Goal: Task Accomplishment & Management: Complete application form

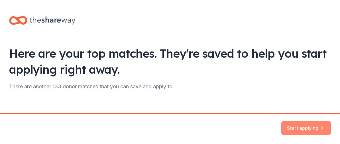
click at [298, 121] on button "Start applying" at bounding box center [306, 124] width 50 height 14
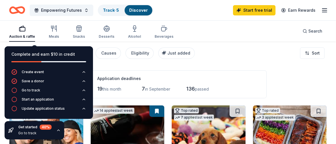
click at [251, 44] on div "Filter 2 Application methods Causes Eligibility Just added Sort" at bounding box center [168, 53] width 336 height 23
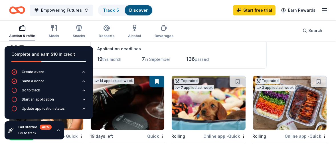
scroll to position [30, 0]
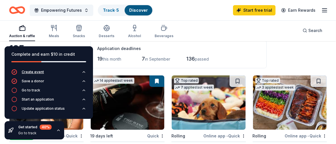
click at [81, 71] on icon "button" at bounding box center [83, 72] width 5 height 5
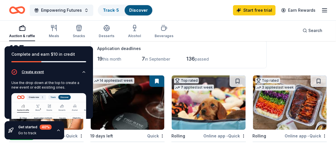
click at [81, 73] on icon "button" at bounding box center [83, 72] width 5 height 5
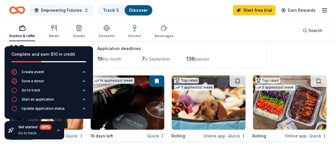
click at [13, 29] on div "button" at bounding box center [22, 27] width 26 height 7
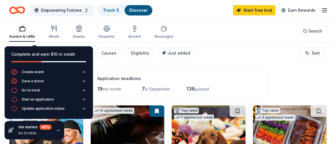
click at [57, 130] on icon "button" at bounding box center [58, 129] width 2 height 1
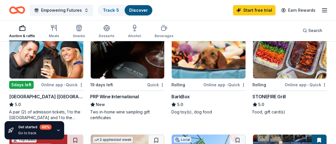
scroll to position [81, 0]
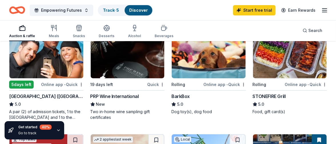
click at [182, 93] on div "BarkBox" at bounding box center [180, 96] width 18 height 7
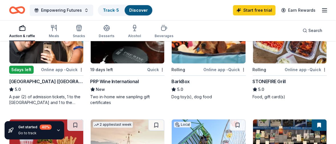
scroll to position [98, 0]
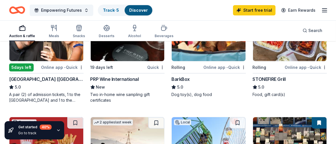
click at [271, 77] on div "STONEFIRE Grill" at bounding box center [268, 78] width 33 height 7
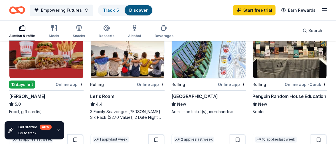
scroll to position [191, 0]
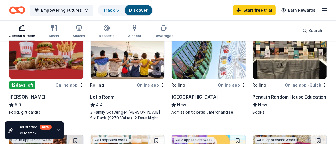
click at [36, 78] on div "Top rated 2 applies last week" at bounding box center [46, 51] width 74 height 55
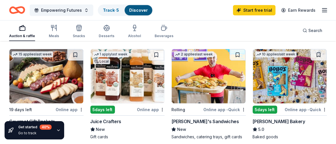
scroll to position [276, 0]
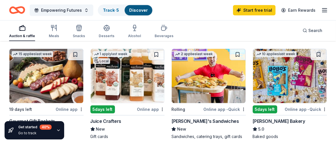
click at [269, 82] on img at bounding box center [290, 76] width 74 height 54
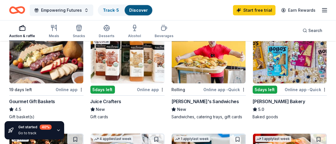
scroll to position [298, 0]
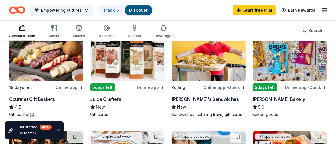
click at [37, 98] on div "Gourmet Gift Baskets" at bounding box center [32, 98] width 46 height 7
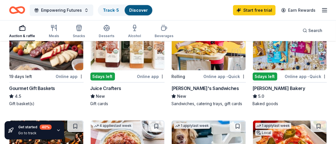
scroll to position [308, 0]
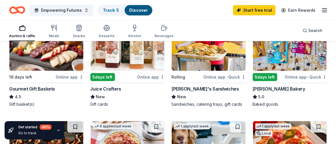
click at [197, 86] on div "[PERSON_NAME]'s Sandwiches" at bounding box center [205, 88] width 68 height 7
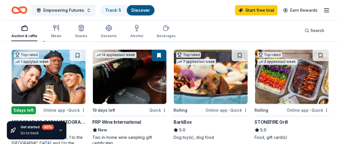
scroll to position [0, 0]
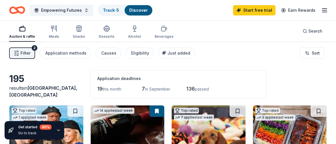
click at [28, 53] on span "Filter" at bounding box center [26, 53] width 10 height 7
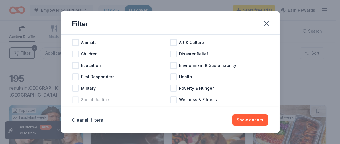
scroll to position [25, 0]
click at [76, 66] on div at bounding box center [75, 65] width 7 height 7
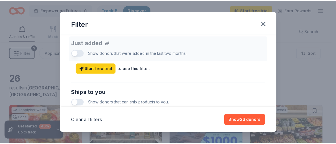
scroll to position [228, 0]
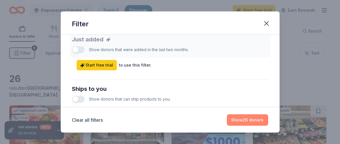
click at [240, 120] on button "Show 26 donors" at bounding box center [247, 119] width 41 height 11
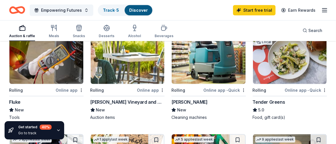
scroll to position [406, 0]
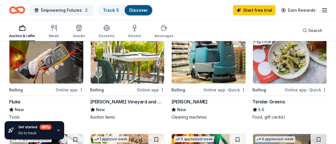
click at [113, 101] on div "Honig Vineyard and Winery" at bounding box center [127, 101] width 74 height 7
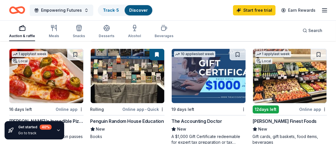
scroll to position [0, 0]
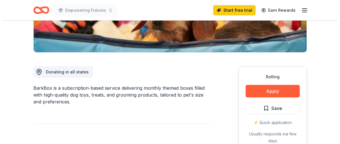
scroll to position [121, 0]
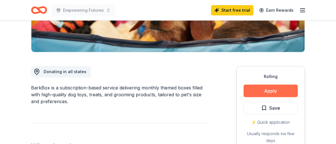
click at [263, 90] on button "Apply" at bounding box center [270, 90] width 54 height 13
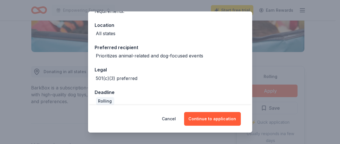
scroll to position [65, 0]
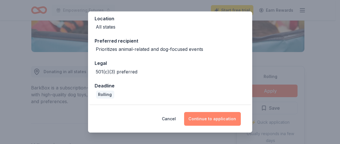
click at [218, 118] on button "Continue to application" at bounding box center [212, 119] width 57 height 14
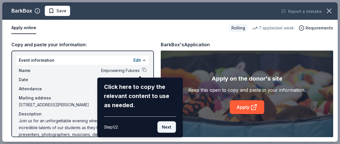
click at [170, 128] on button "Next" at bounding box center [166, 126] width 19 height 11
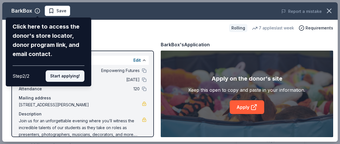
click at [77, 77] on button "Start applying!" at bounding box center [65, 75] width 39 height 11
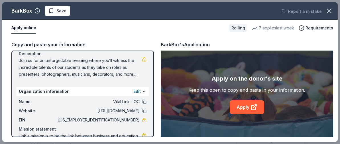
scroll to position [83, 0]
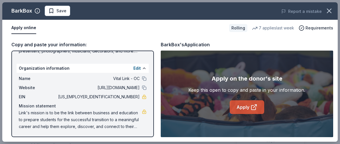
click at [247, 104] on link "Apply" at bounding box center [247, 107] width 34 height 14
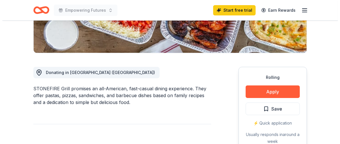
scroll to position [123, 0]
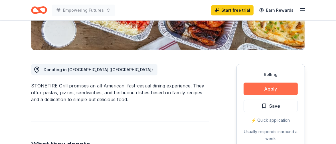
click at [267, 89] on button "Apply" at bounding box center [270, 88] width 54 height 13
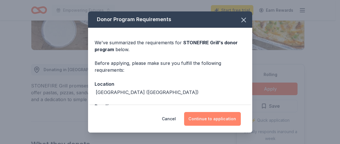
click at [216, 116] on button "Continue to application" at bounding box center [212, 119] width 57 height 14
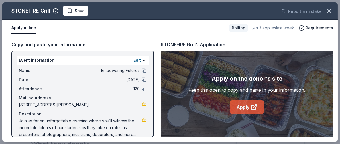
click at [248, 105] on link "Apply" at bounding box center [247, 107] width 34 height 14
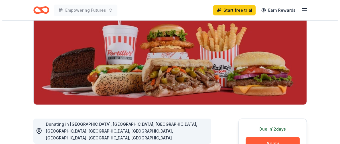
scroll to position [155, 0]
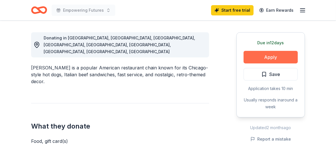
click at [271, 56] on button "Apply" at bounding box center [270, 57] width 54 height 13
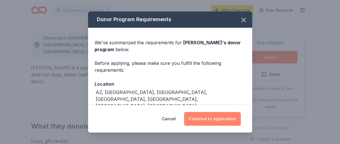
click at [219, 114] on button "Continue to application" at bounding box center [212, 119] width 57 height 14
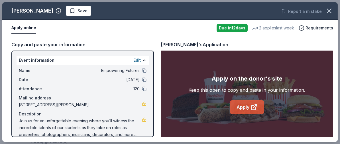
click at [248, 105] on link "Apply" at bounding box center [247, 107] width 34 height 14
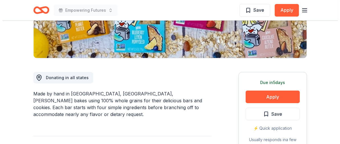
scroll to position [117, 0]
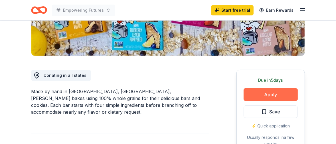
click at [267, 92] on button "Apply" at bounding box center [270, 94] width 54 height 13
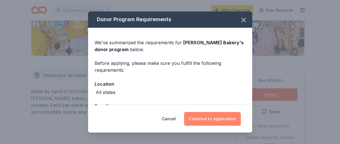
click at [220, 116] on button "Continue to application" at bounding box center [212, 119] width 57 height 14
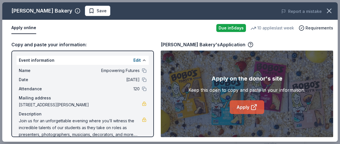
click at [246, 107] on link "Apply" at bounding box center [247, 107] width 34 height 14
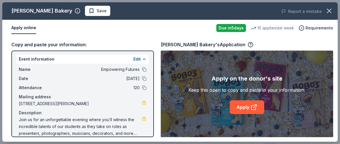
scroll to position [0, 0]
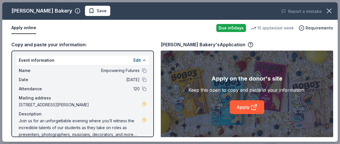
click at [32, 30] on button "Apply online" at bounding box center [23, 28] width 25 height 12
click at [248, 105] on link "Apply" at bounding box center [247, 107] width 34 height 14
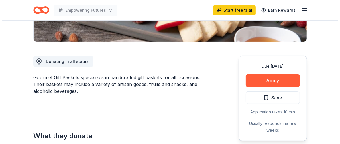
scroll to position [135, 0]
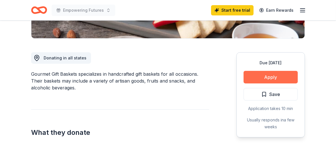
click at [274, 73] on button "Apply" at bounding box center [270, 77] width 54 height 13
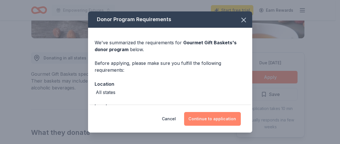
click at [220, 114] on button "Continue to application" at bounding box center [212, 119] width 57 height 14
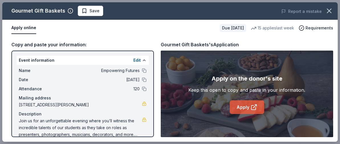
click at [249, 106] on link "Apply" at bounding box center [247, 107] width 34 height 14
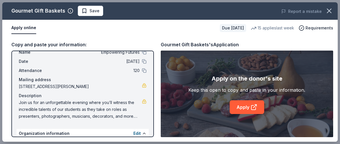
scroll to position [23, 0]
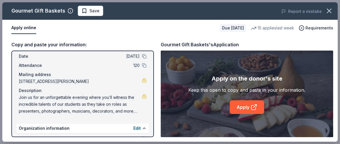
click at [120, 93] on div "Description" at bounding box center [83, 90] width 128 height 7
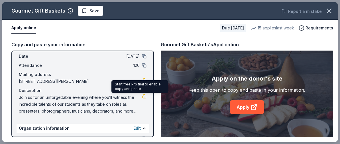
click at [142, 96] on link at bounding box center [144, 96] width 5 height 5
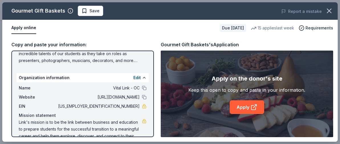
scroll to position [83, 0]
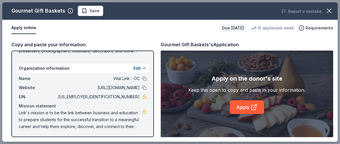
drag, startPoint x: 20, startPoint y: 110, endPoint x: 95, endPoint y: 113, distance: 75.6
click at [95, 113] on span "Link's mission is to be the link between business and education to prepare stud…" at bounding box center [80, 119] width 123 height 21
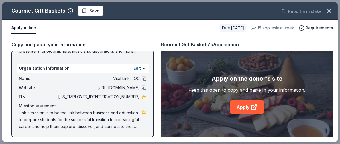
drag, startPoint x: 124, startPoint y: 126, endPoint x: 41, endPoint y: 116, distance: 84.1
click at [41, 116] on span "Link's mission is to be the link between business and education to prepare stud…" at bounding box center [80, 119] width 123 height 21
drag, startPoint x: 41, startPoint y: 116, endPoint x: 46, endPoint y: 115, distance: 5.1
click at [46, 115] on span "Link's mission is to be the link between business and education to prepare stud…" at bounding box center [80, 119] width 123 height 21
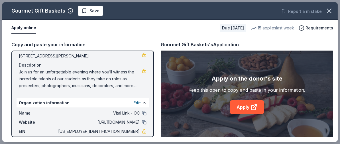
scroll to position [0, 0]
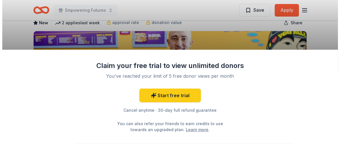
scroll to position [39, 0]
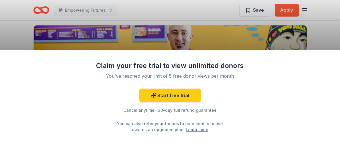
click at [322, 35] on div "Claim your free trial to view unlimited donors You've reached your limit of 5 f…" at bounding box center [170, 72] width 340 height 144
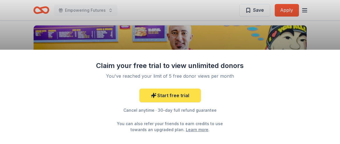
click at [163, 88] on link "Start free trial" at bounding box center [170, 95] width 62 height 14
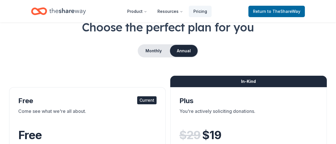
scroll to position [34, 0]
